Goal: Task Accomplishment & Management: Manage account settings

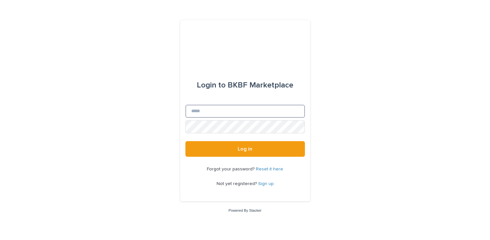
type input "**********"
click at [266, 111] on input "**********" at bounding box center [244, 111] width 119 height 13
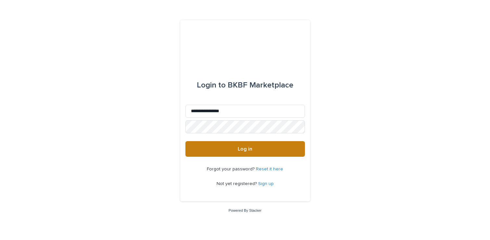
click at [243, 146] on span "Log in" at bounding box center [245, 148] width 15 height 5
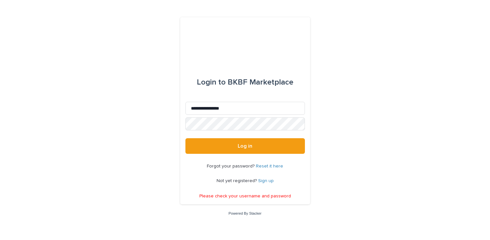
click at [262, 163] on div "Forgot your password? Reset it here Not yet registered? Sign up" at bounding box center [244, 174] width 119 height 40
click at [262, 165] on link "Reset it here" at bounding box center [269, 166] width 27 height 5
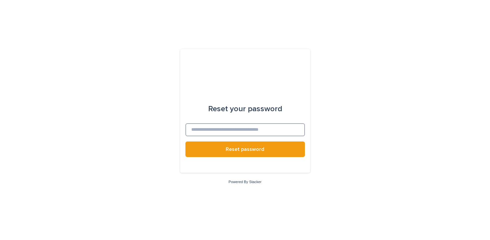
click at [232, 124] on input at bounding box center [244, 129] width 119 height 13
type input "**********"
click at [249, 157] on div at bounding box center [244, 162] width 119 height 10
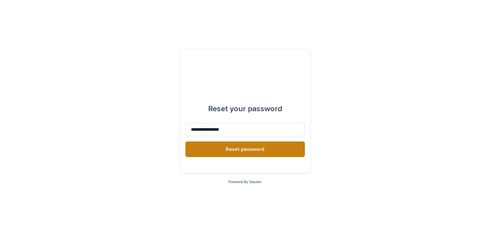
click at [235, 151] on span "Reset password" at bounding box center [245, 148] width 39 height 5
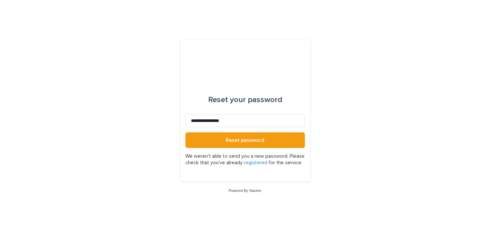
click at [267, 160] on link "registered" at bounding box center [255, 162] width 23 height 5
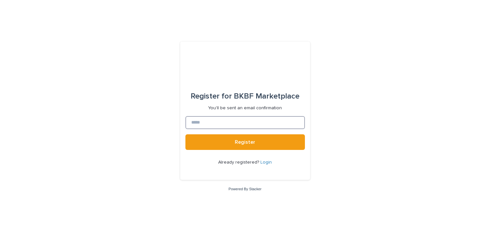
click at [244, 127] on input at bounding box center [244, 122] width 119 height 13
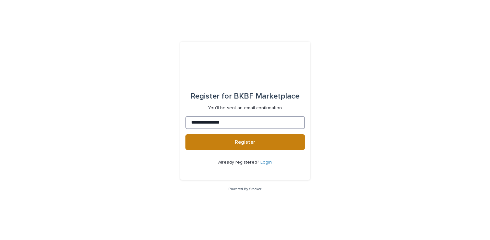
type input "**********"
click at [243, 145] on button "Register" at bounding box center [244, 142] width 119 height 16
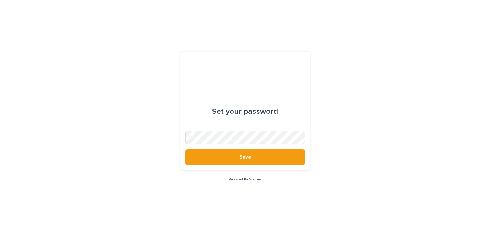
click at [250, 129] on form "Set your password Save" at bounding box center [244, 111] width 119 height 108
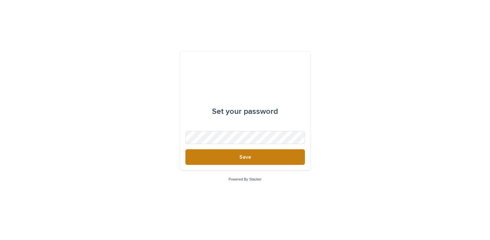
drag, startPoint x: 209, startPoint y: 148, endPoint x: 209, endPoint y: 153, distance: 4.2
click at [209, 150] on form "Set your password Save" at bounding box center [244, 111] width 119 height 108
click at [209, 153] on button "Save" at bounding box center [244, 157] width 119 height 16
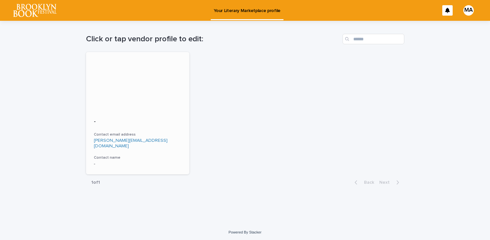
click at [140, 80] on div at bounding box center [138, 81] width 104 height 58
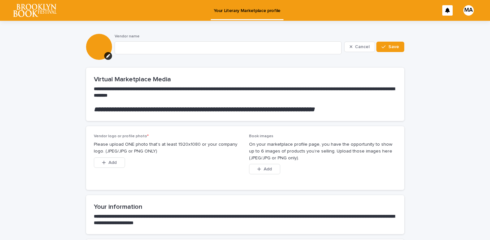
click at [473, 11] on div "MA" at bounding box center [468, 10] width 10 height 10
click at [450, 12] on div at bounding box center [245, 10] width 490 height 21
click at [256, 11] on p "Your Literary Marketplace profile" at bounding box center [247, 7] width 67 height 14
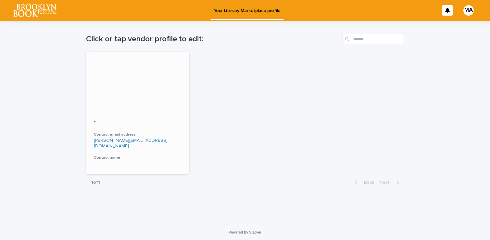
click at [126, 78] on div at bounding box center [138, 81] width 104 height 58
